Goal: Register for event/course

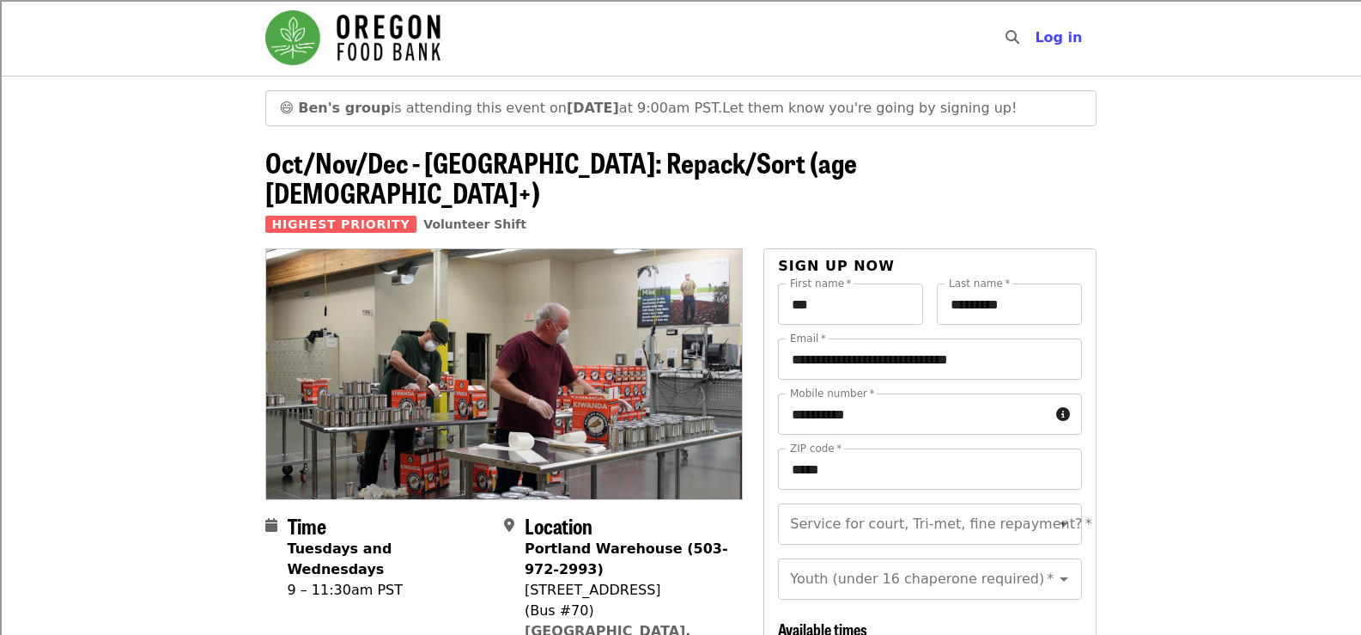
click at [1216, 201] on header "😄 [PERSON_NAME]'s group is attending this event [DATE][DATE] 9:00am PST. Let th…" at bounding box center [680, 162] width 1361 height 173
click at [1120, 167] on header "😄 [PERSON_NAME]'s group is attending this event [DATE][DATE] 9:00am PST. Let th…" at bounding box center [680, 162] width 1361 height 173
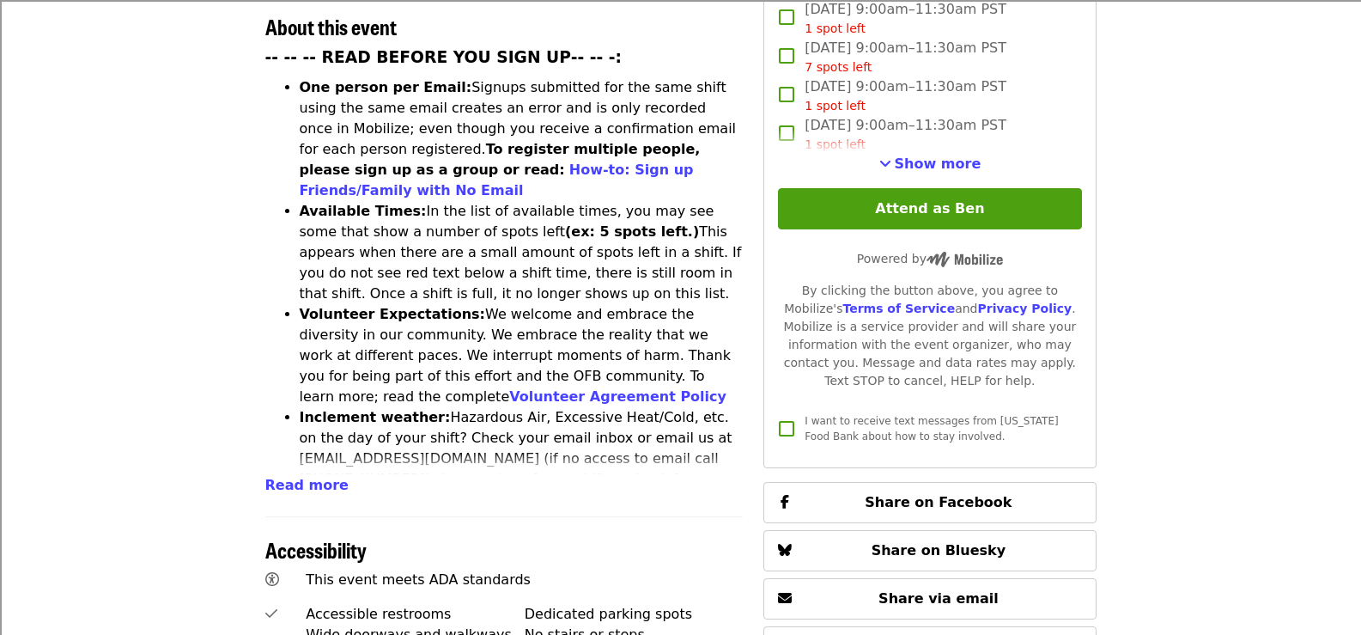
scroll to position [773, 0]
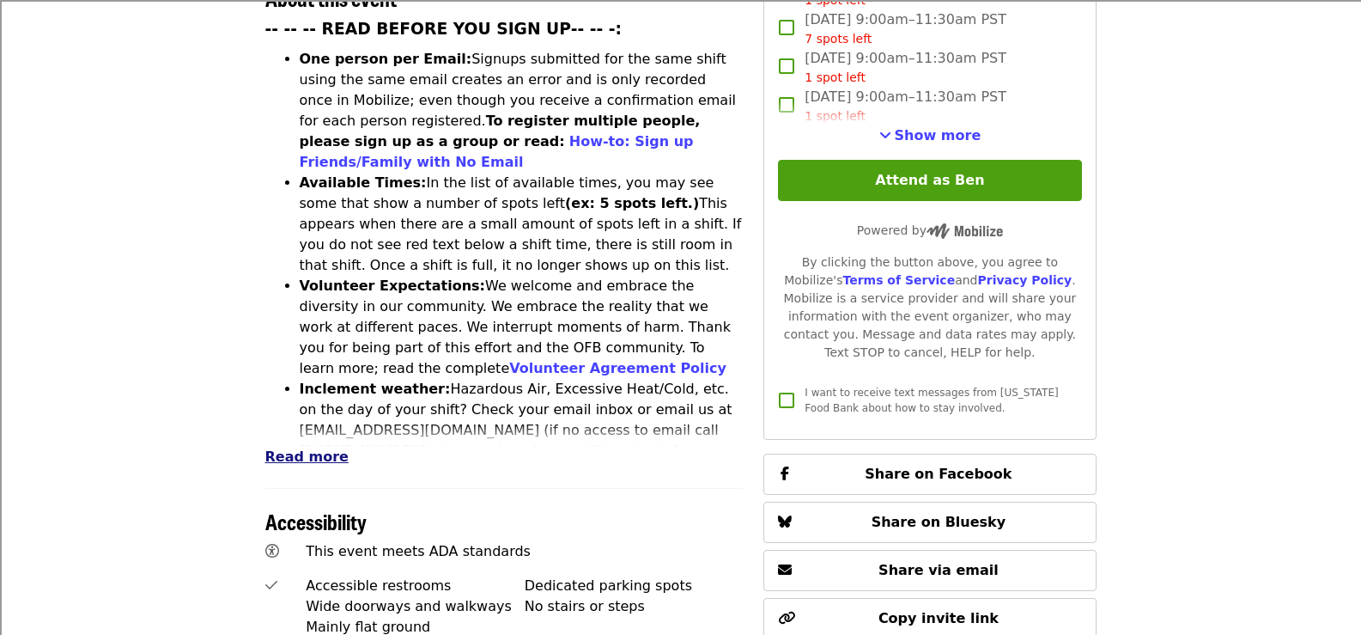
click at [310, 448] on span "Read more" at bounding box center [306, 456] width 83 height 16
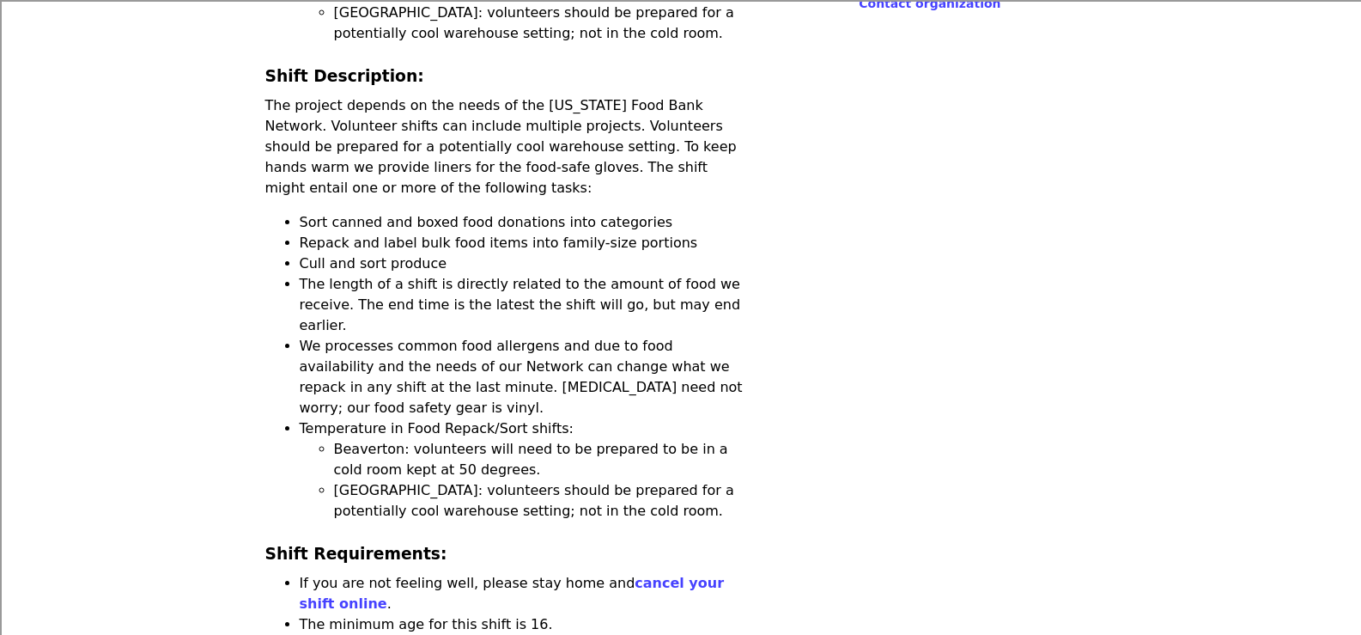
scroll to position [1546, 0]
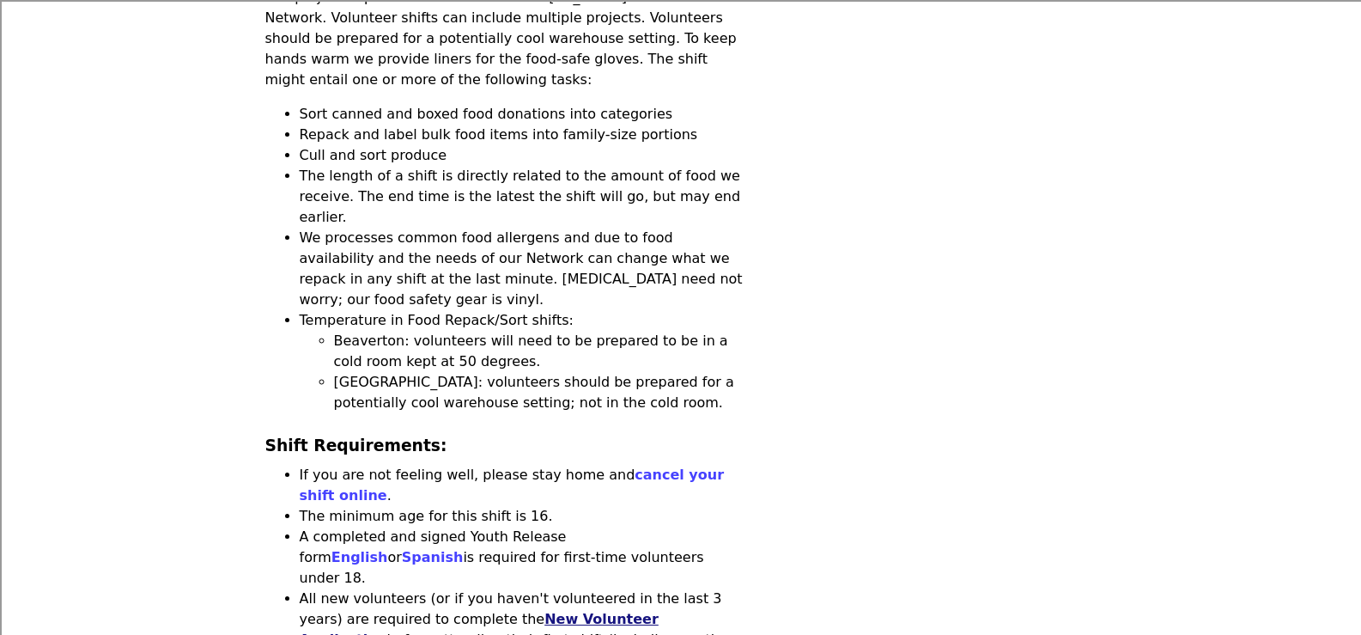
click at [465, 611] on link "New Volunteer Application" at bounding box center [479, 629] width 359 height 37
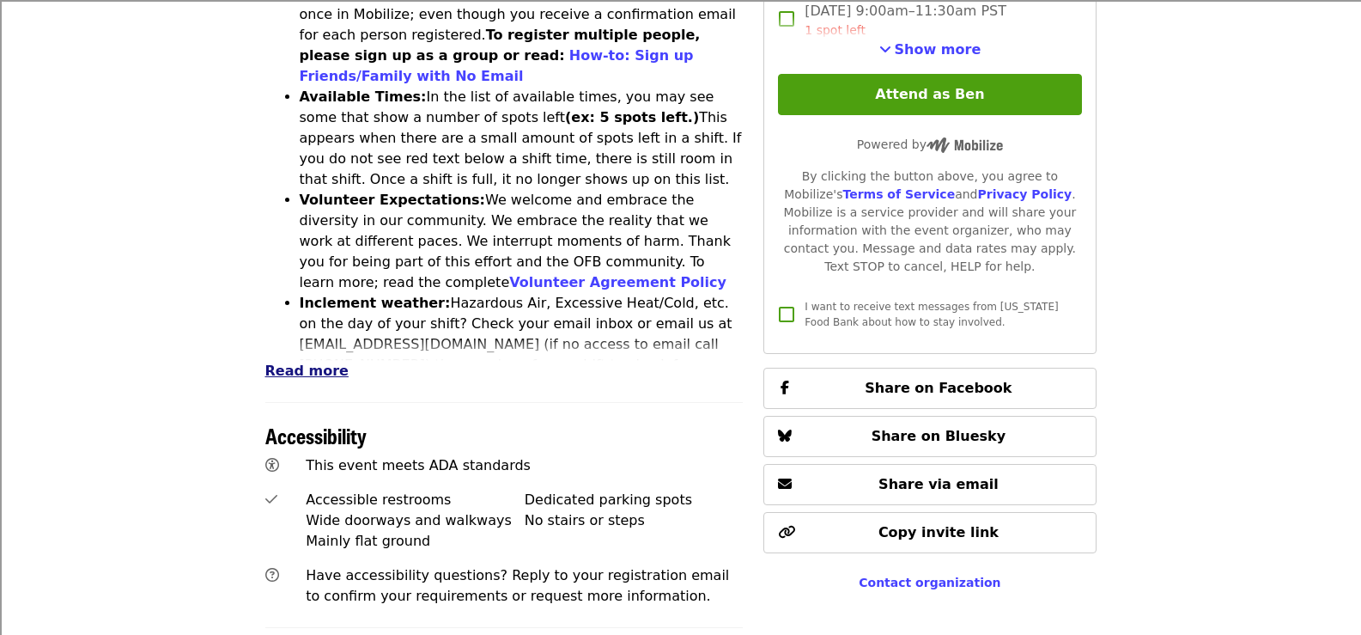
click at [289, 362] on span "Read more" at bounding box center [306, 370] width 83 height 16
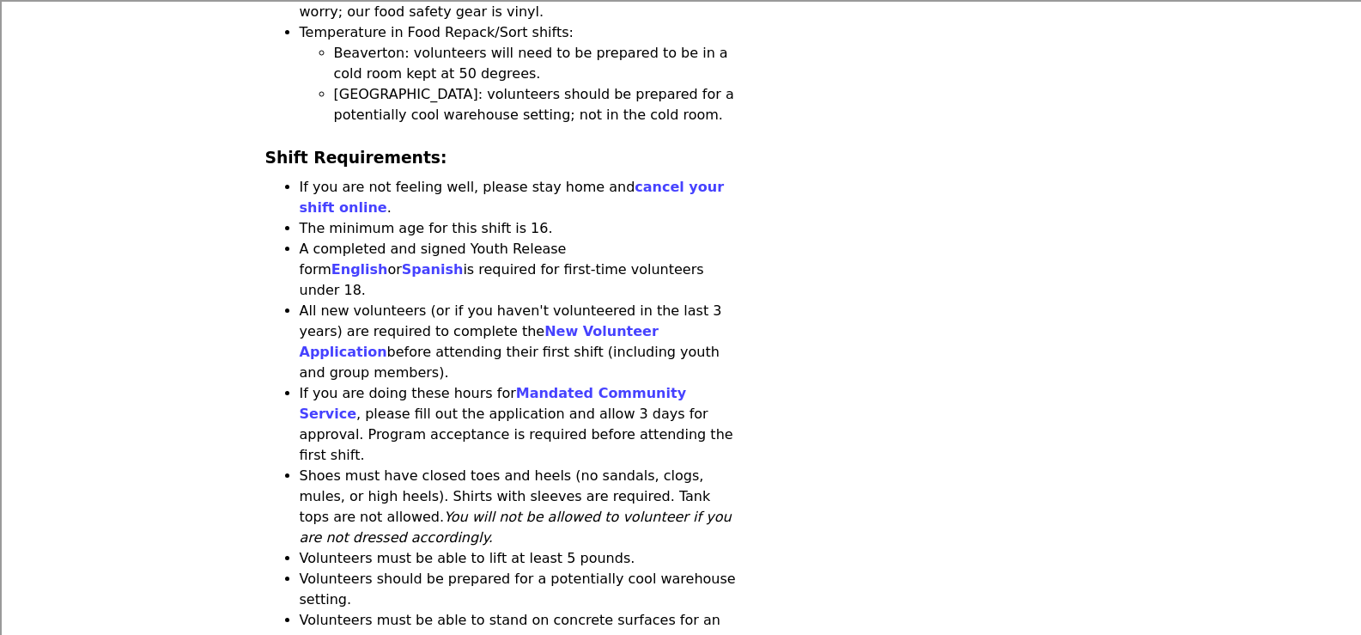
scroll to position [1803, 0]
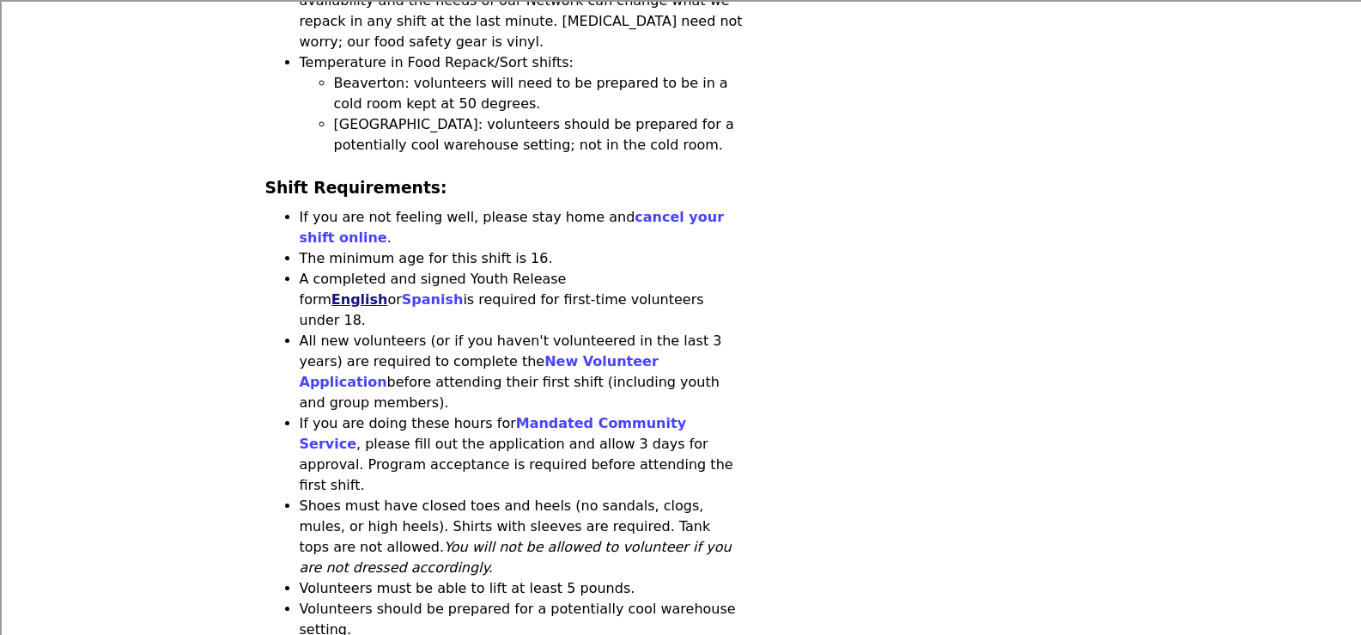
click at [388, 291] on link "English" at bounding box center [359, 299] width 57 height 16
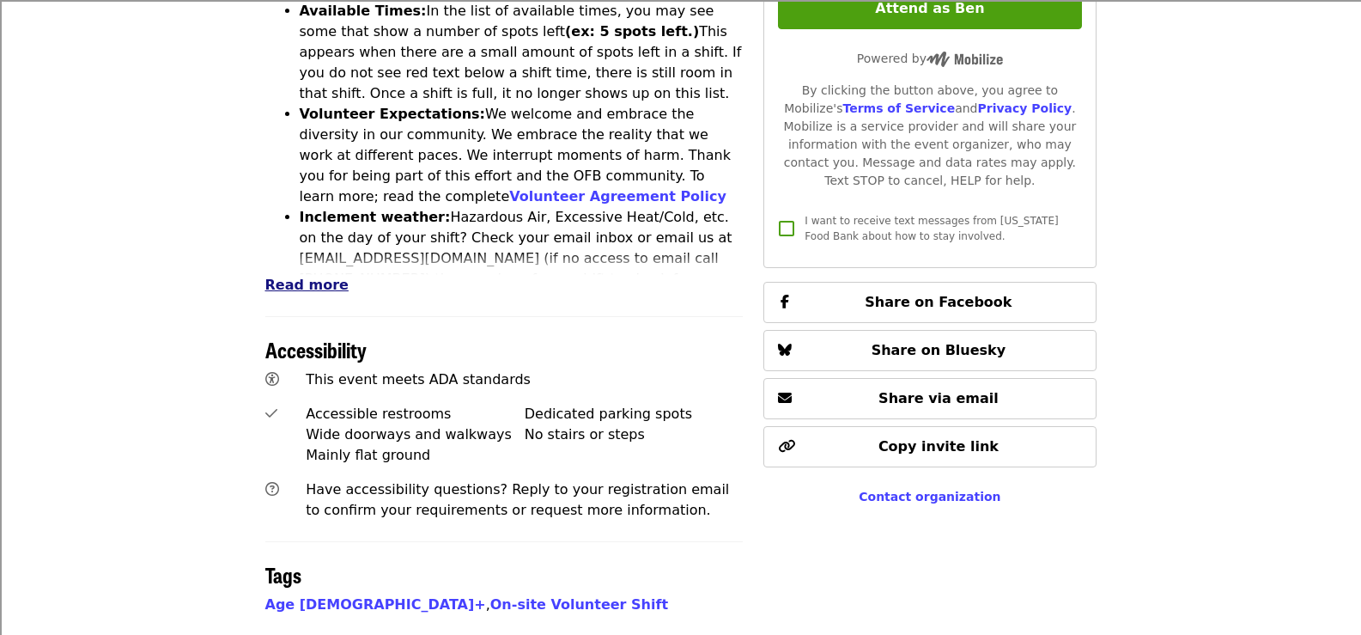
click at [312, 277] on span "Read more" at bounding box center [306, 285] width 83 height 16
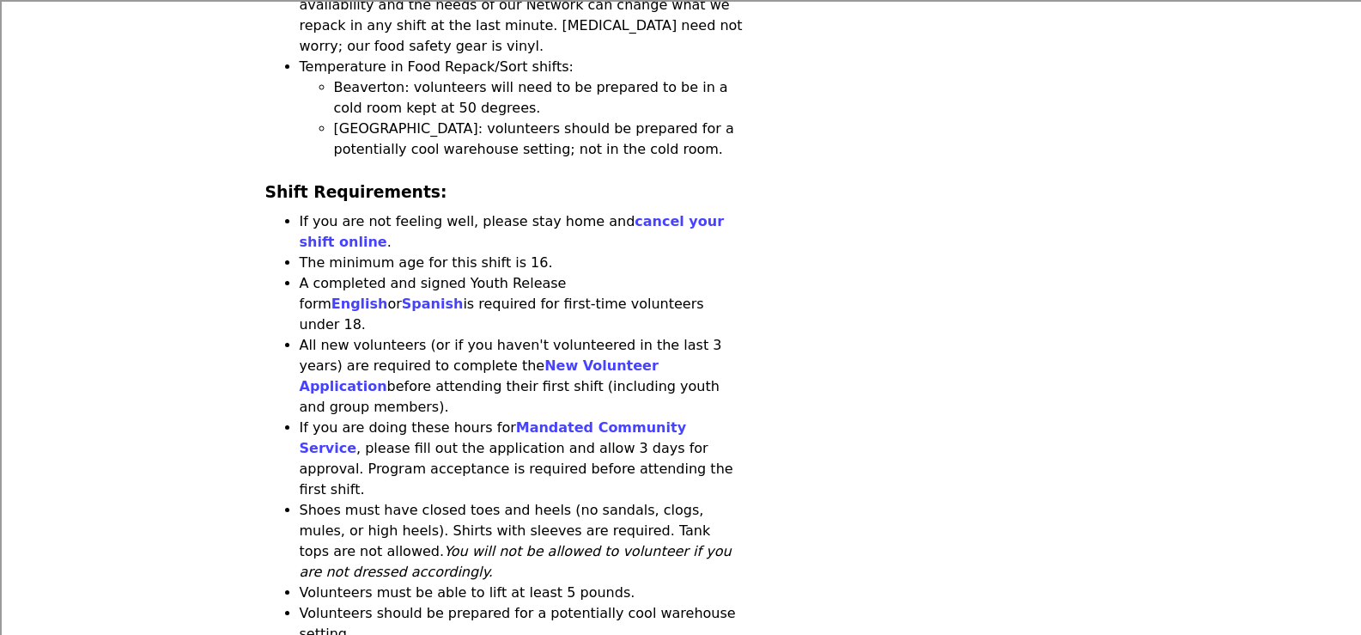
scroll to position [1803, 0]
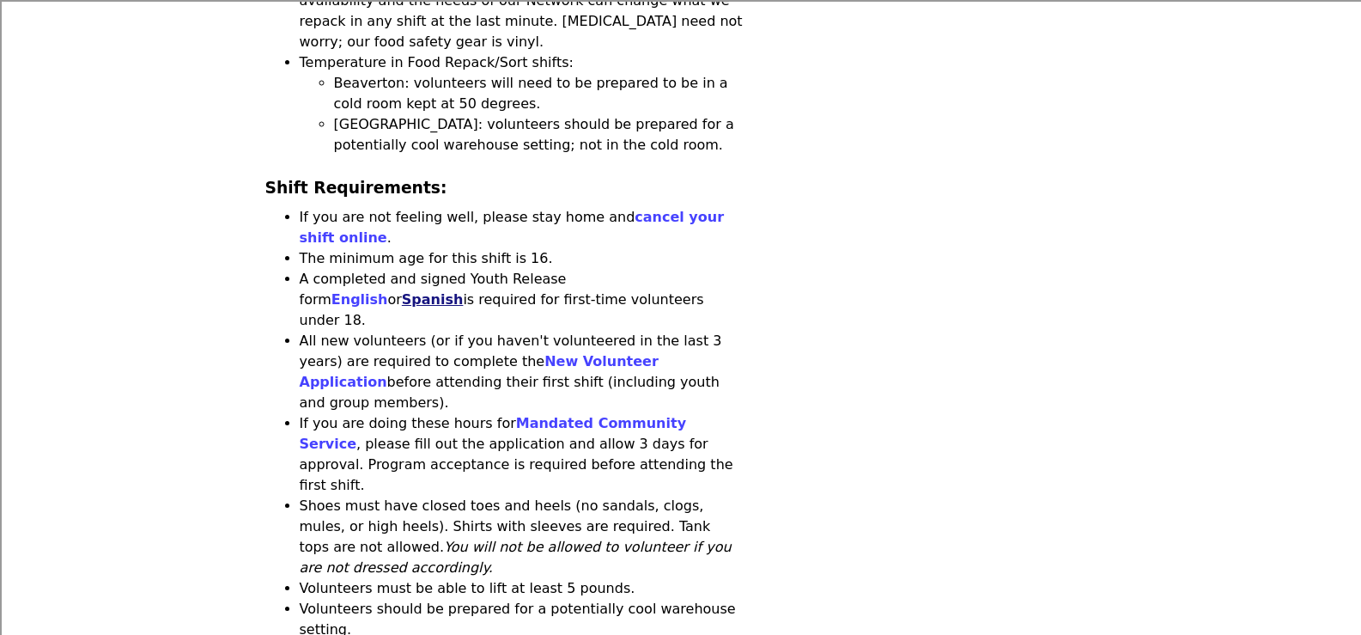
click at [464, 291] on link "Spanish" at bounding box center [433, 299] width 62 height 16
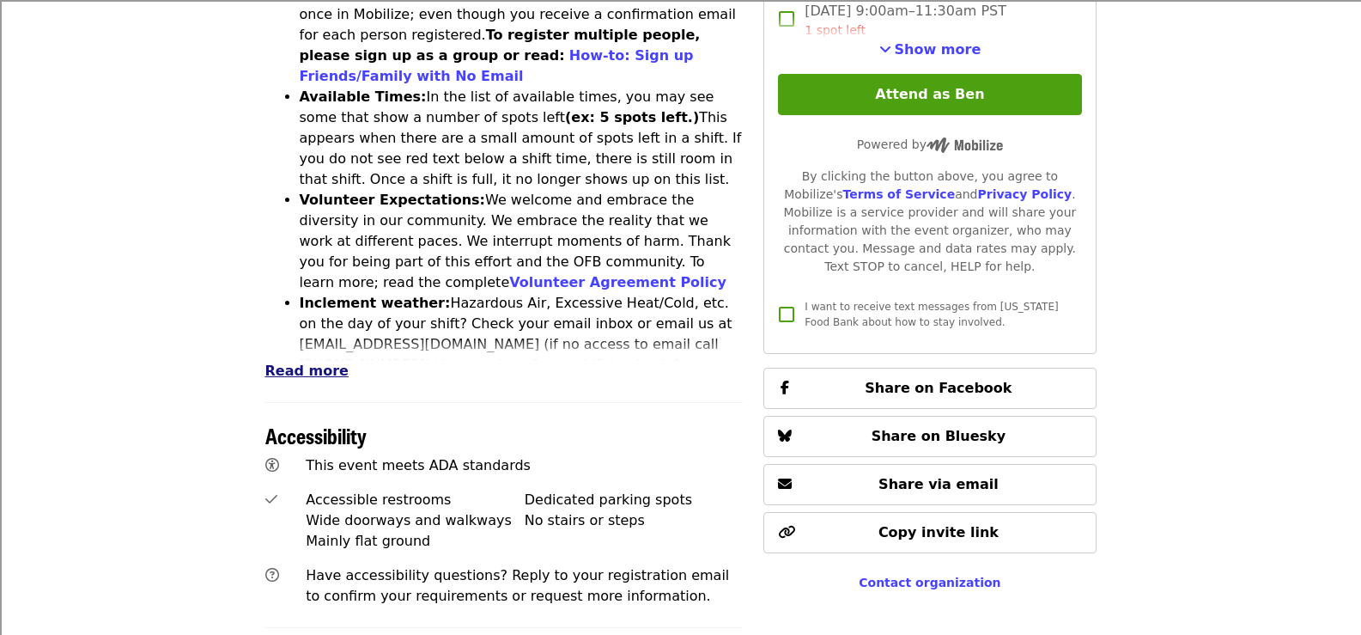
click at [274, 362] on span "Read more" at bounding box center [306, 370] width 83 height 16
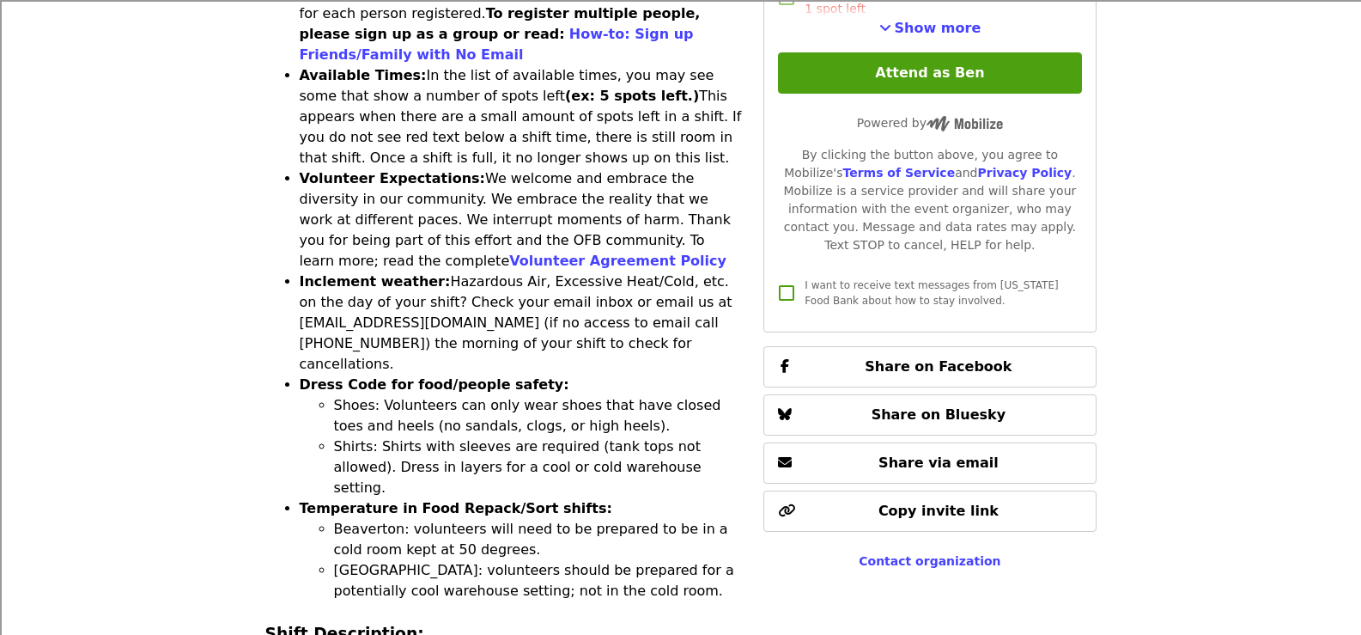
scroll to position [859, 0]
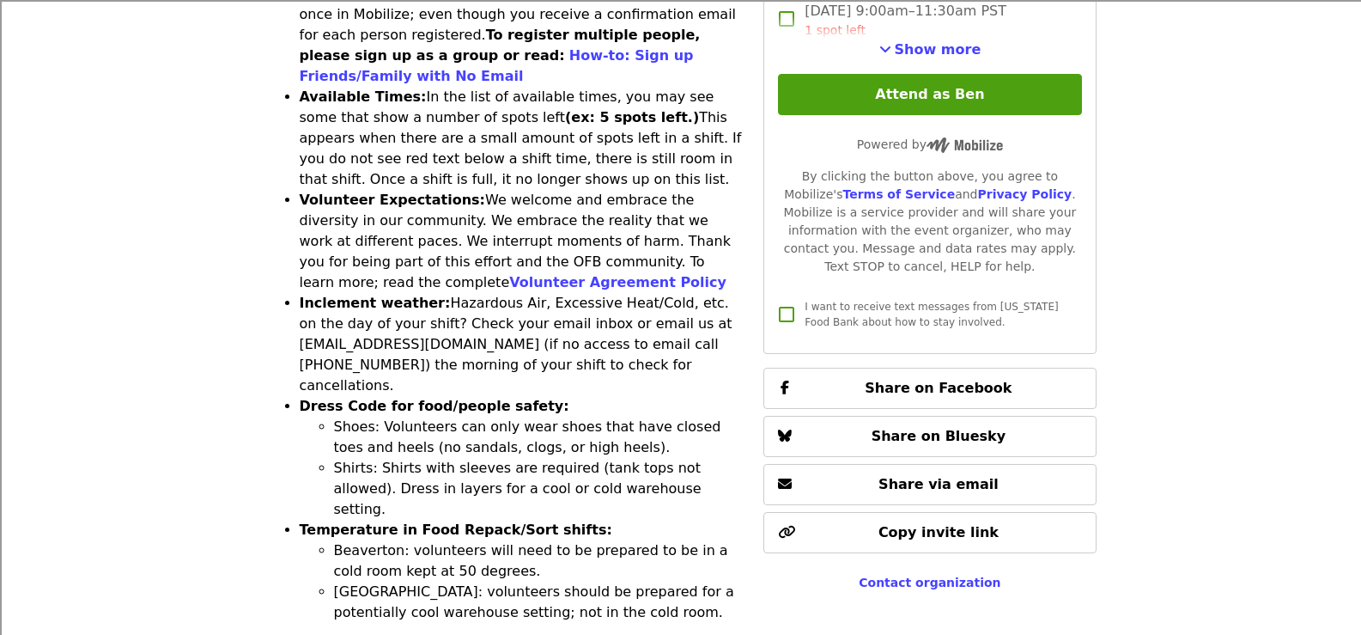
drag, startPoint x: 913, startPoint y: 511, endPoint x: 684, endPoint y: 518, distance: 229.4
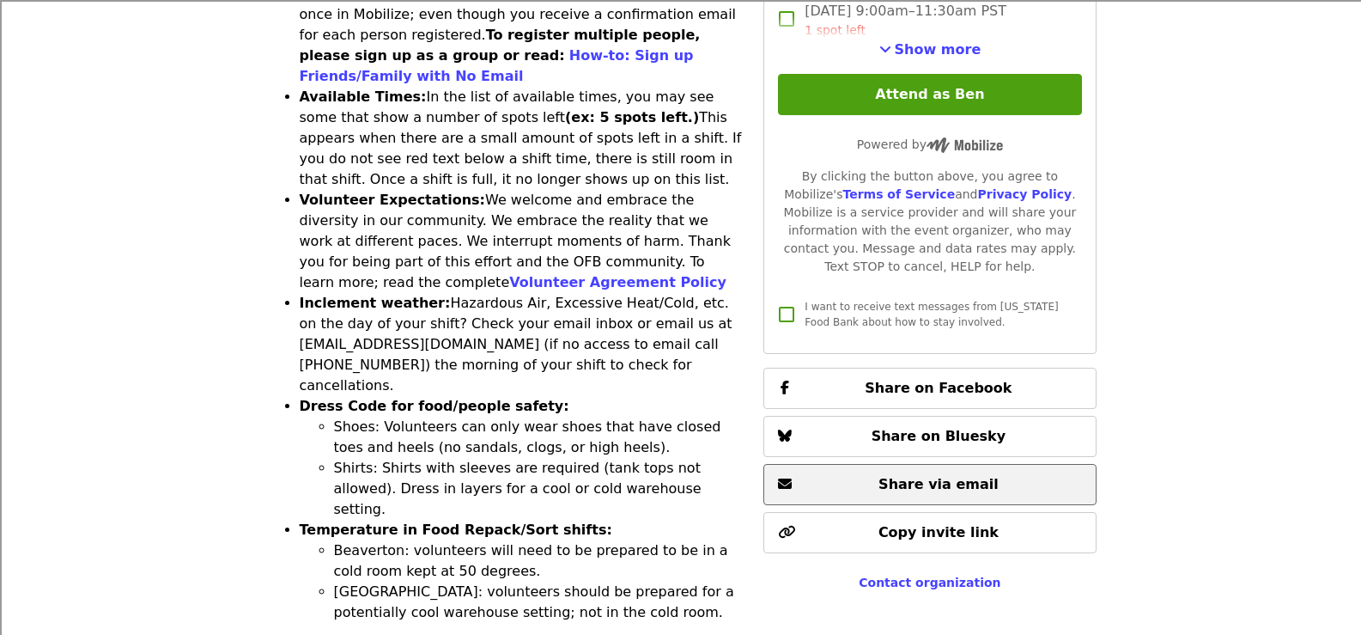
click at [917, 476] on span "Share via email" at bounding box center [939, 484] width 120 height 16
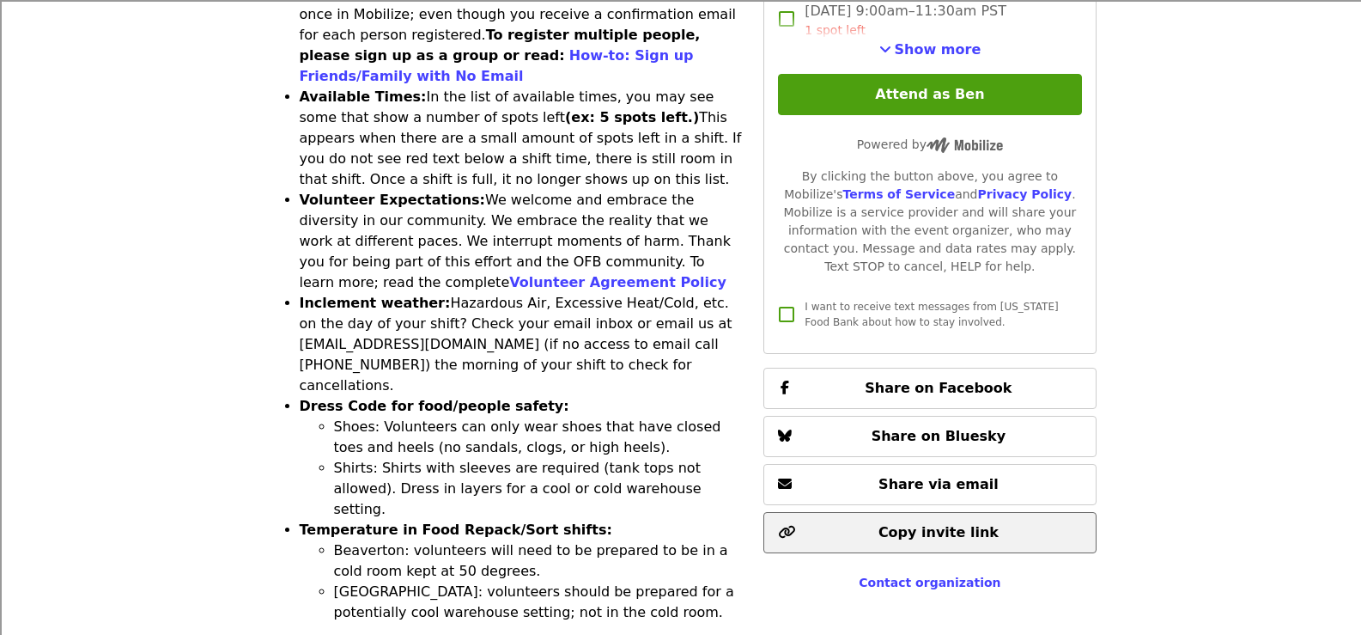
click at [902, 524] on span "Copy invite link" at bounding box center [939, 532] width 120 height 16
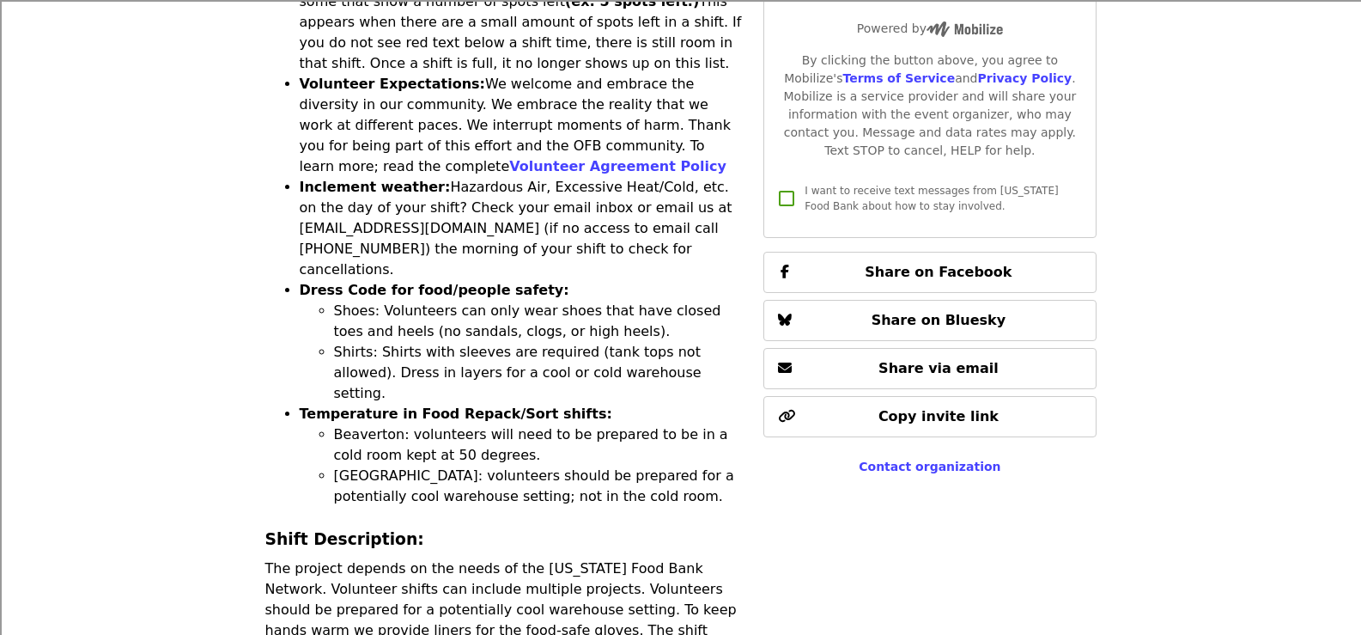
scroll to position [1031, 0]
